Goal: Find specific page/section: Find specific page/section

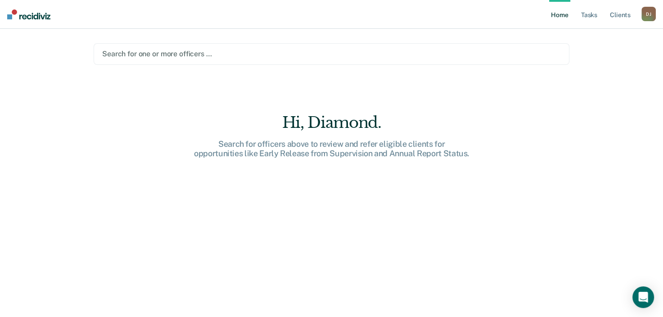
click at [169, 49] on div at bounding box center [331, 54] width 459 height 10
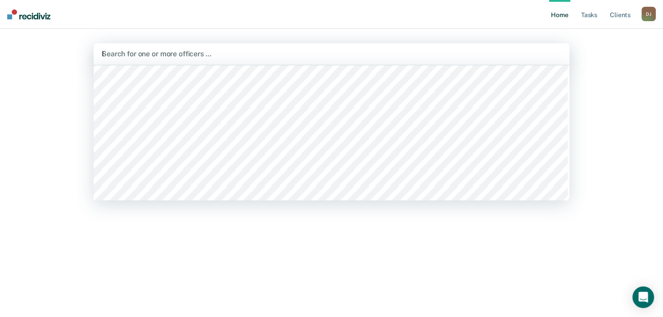
scroll to position [1118, 0]
type input "DIA"
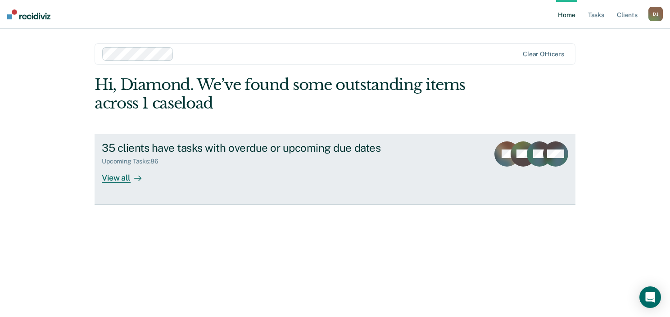
click at [137, 182] on div at bounding box center [136, 177] width 11 height 10
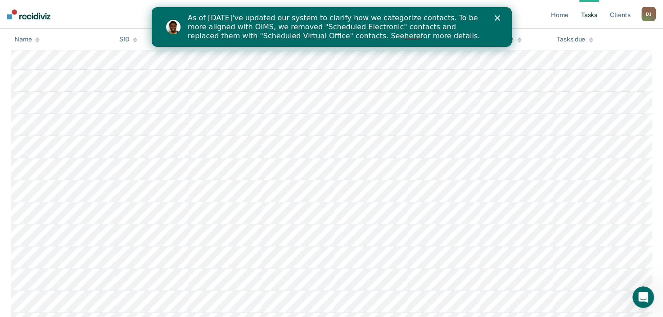
scroll to position [1109, 0]
click at [496, 18] on polygon "Close" at bounding box center [496, 17] width 5 height 5
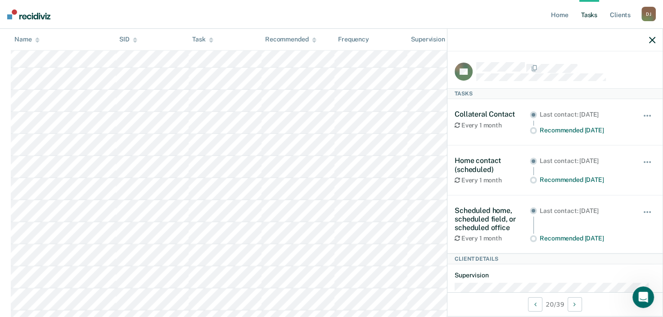
scroll to position [1437, 0]
click at [655, 38] on icon "button" at bounding box center [652, 40] width 6 height 6
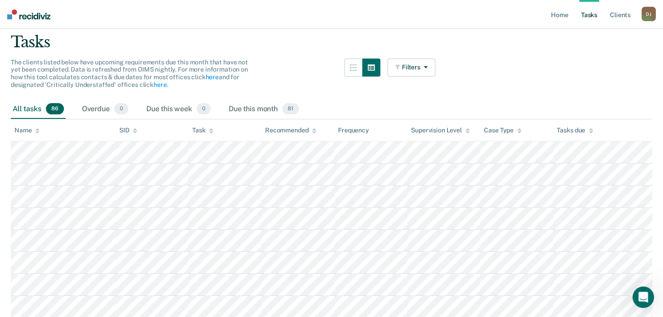
scroll to position [0, 0]
